Goal: Task Accomplishment & Management: Manage account settings

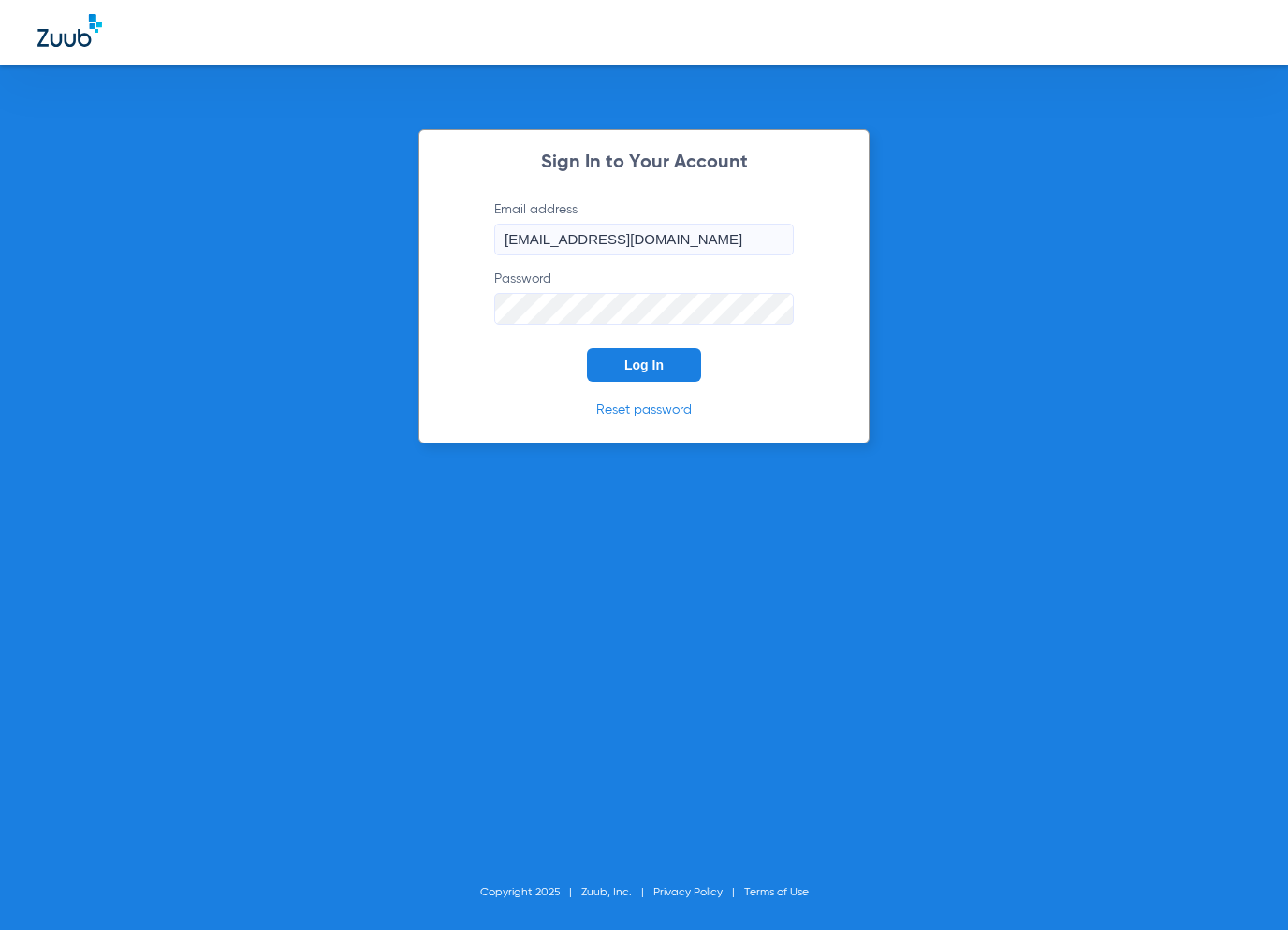
click at [676, 368] on button "Log In" at bounding box center [644, 365] width 114 height 34
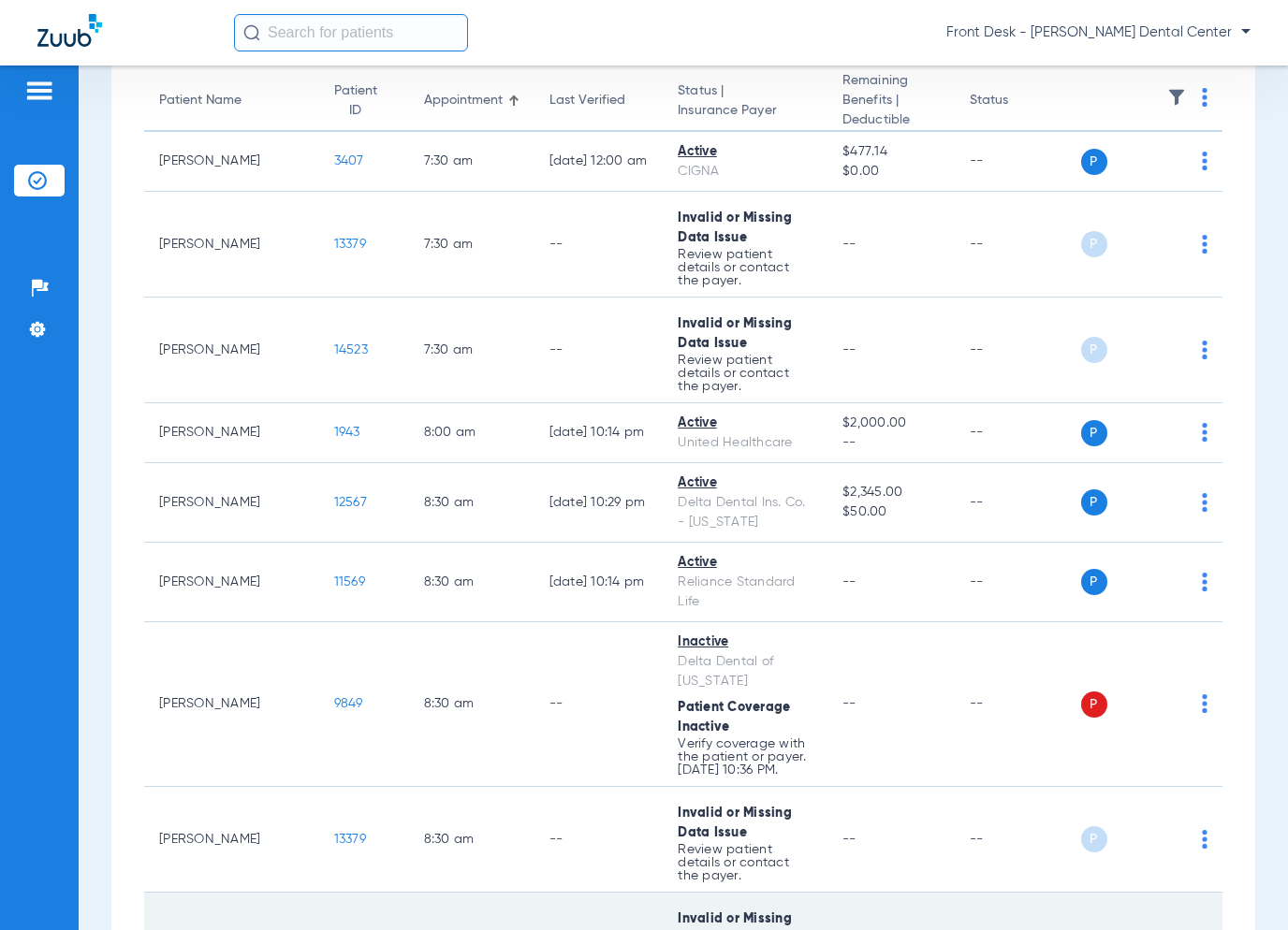
scroll to position [94, 0]
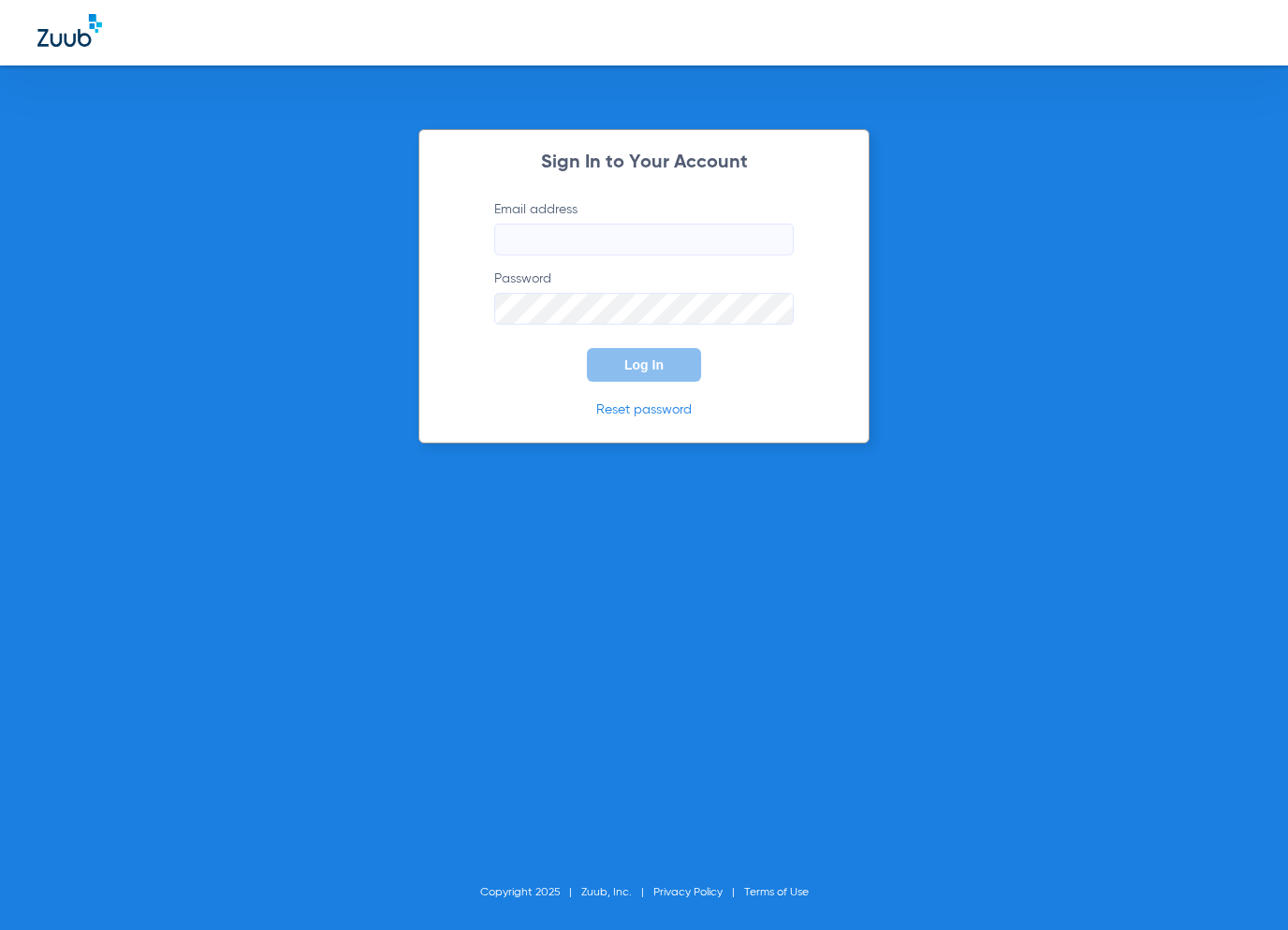
type input "[EMAIL_ADDRESS][DOMAIN_NAME]"
click at [632, 365] on span "Log In" at bounding box center [644, 365] width 40 height 15
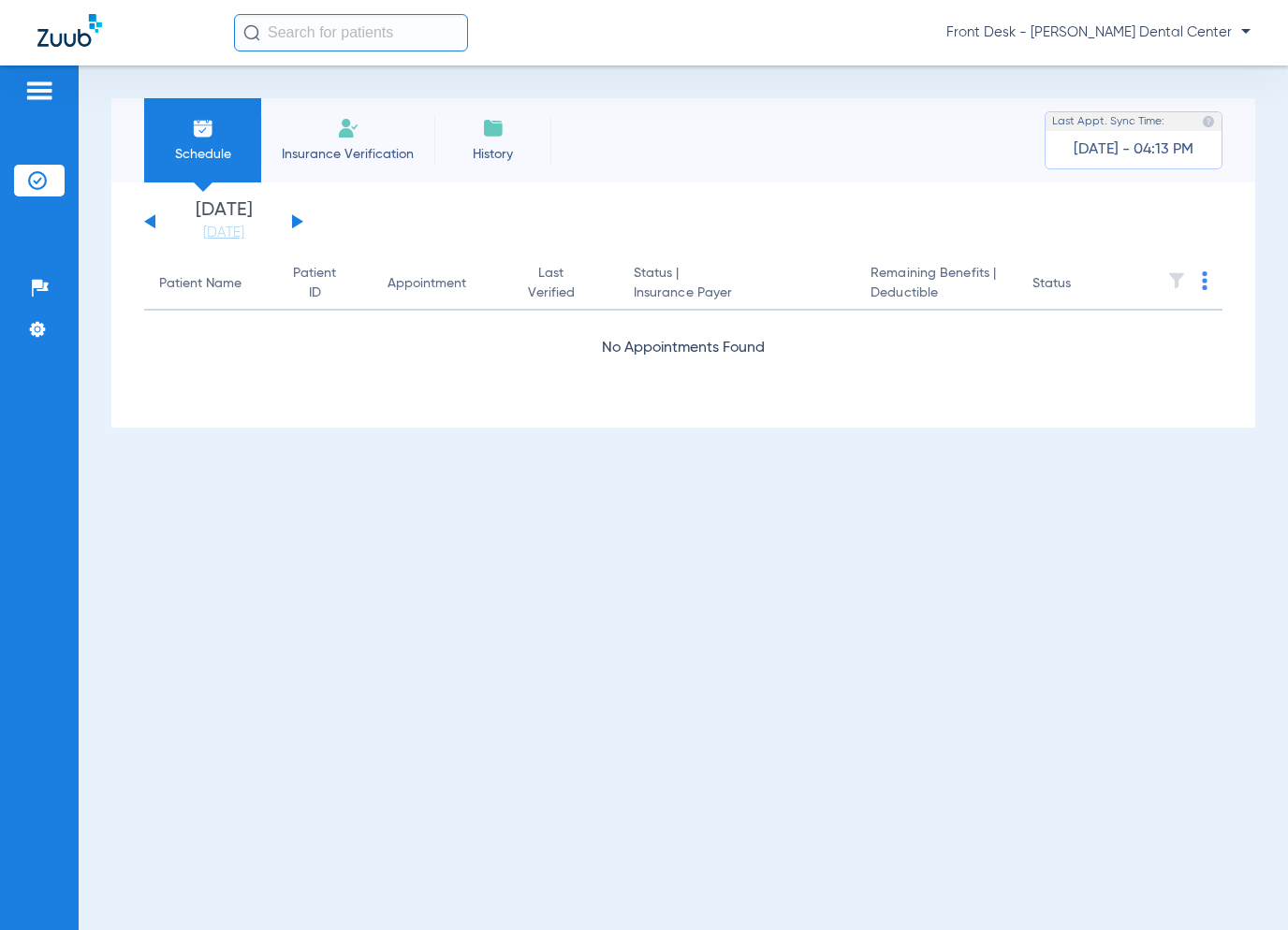
click at [153, 223] on button at bounding box center [150, 221] width 11 height 14
click at [296, 229] on div "[DATE] [DATE] [DATE] [DATE] [DATE] [DATE] [DATE] [DATE] [DATE] [DATE] [DATE] [D…" at bounding box center [223, 222] width 159 height 41
click at [299, 226] on div "[DATE] [DATE] [DATE] [DATE] [DATE] [DATE] [DATE] [DATE] [DATE] [DATE] [DATE] [D…" at bounding box center [223, 222] width 159 height 41
click at [299, 221] on button at bounding box center [297, 221] width 11 height 14
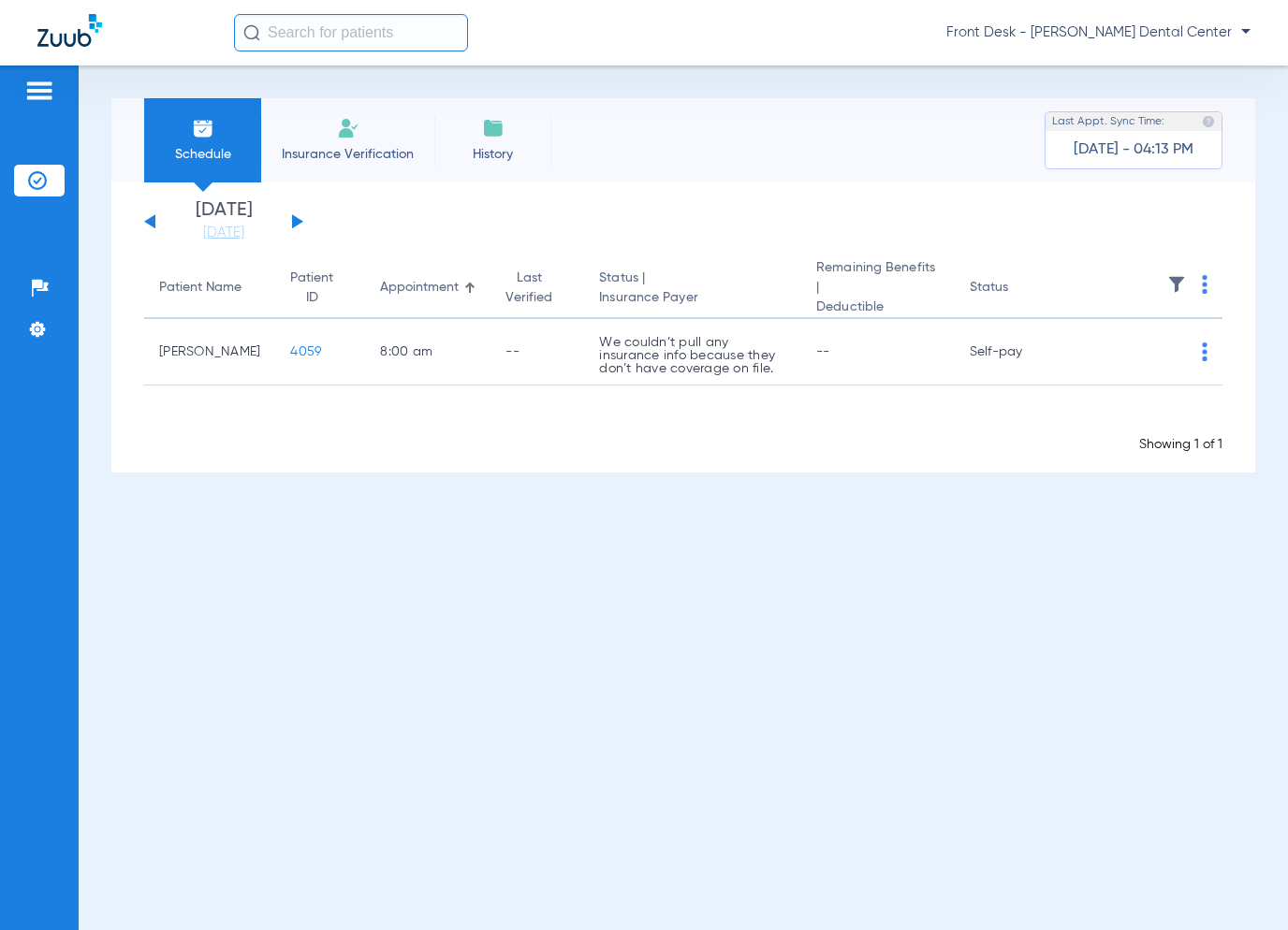
click at [299, 221] on button at bounding box center [297, 221] width 11 height 14
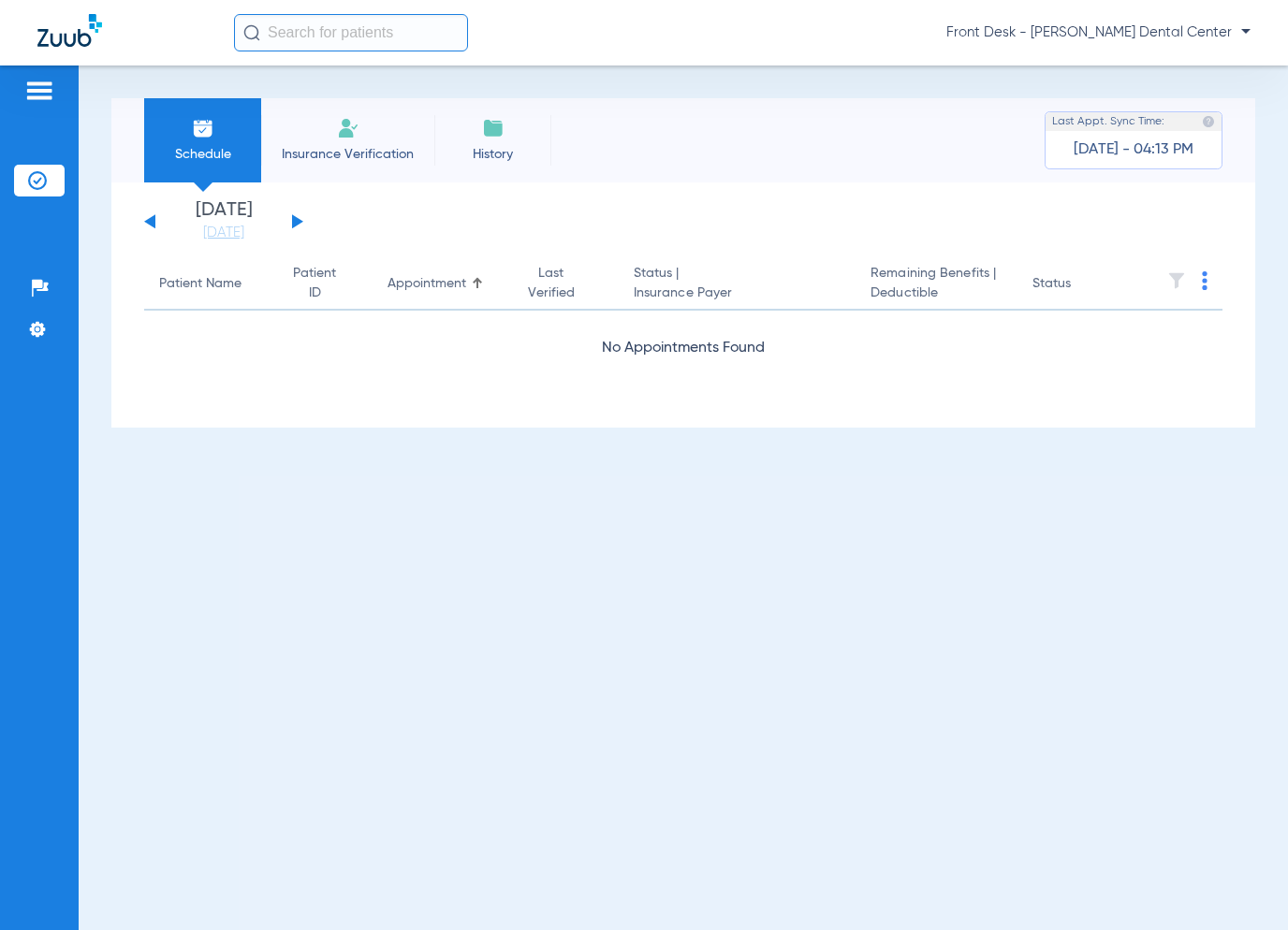
click at [299, 221] on button at bounding box center [297, 221] width 11 height 14
